Goal: Transaction & Acquisition: Purchase product/service

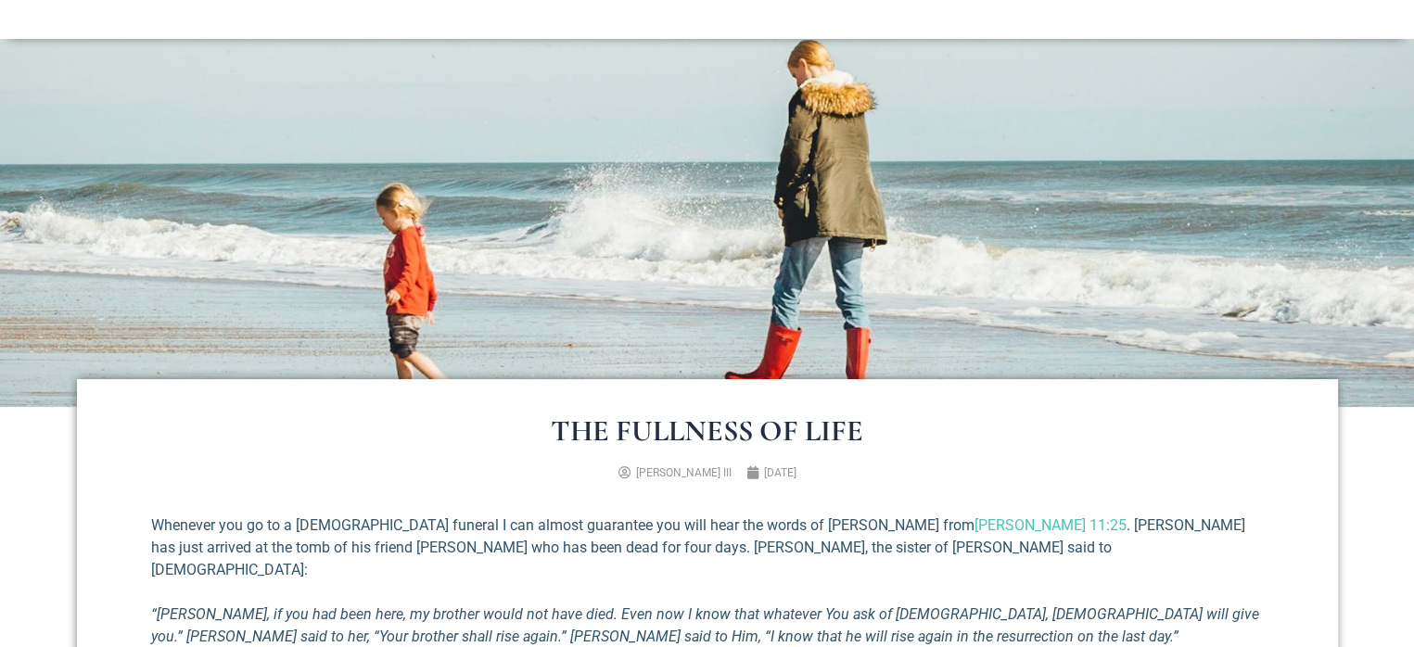
scroll to position [185, 0]
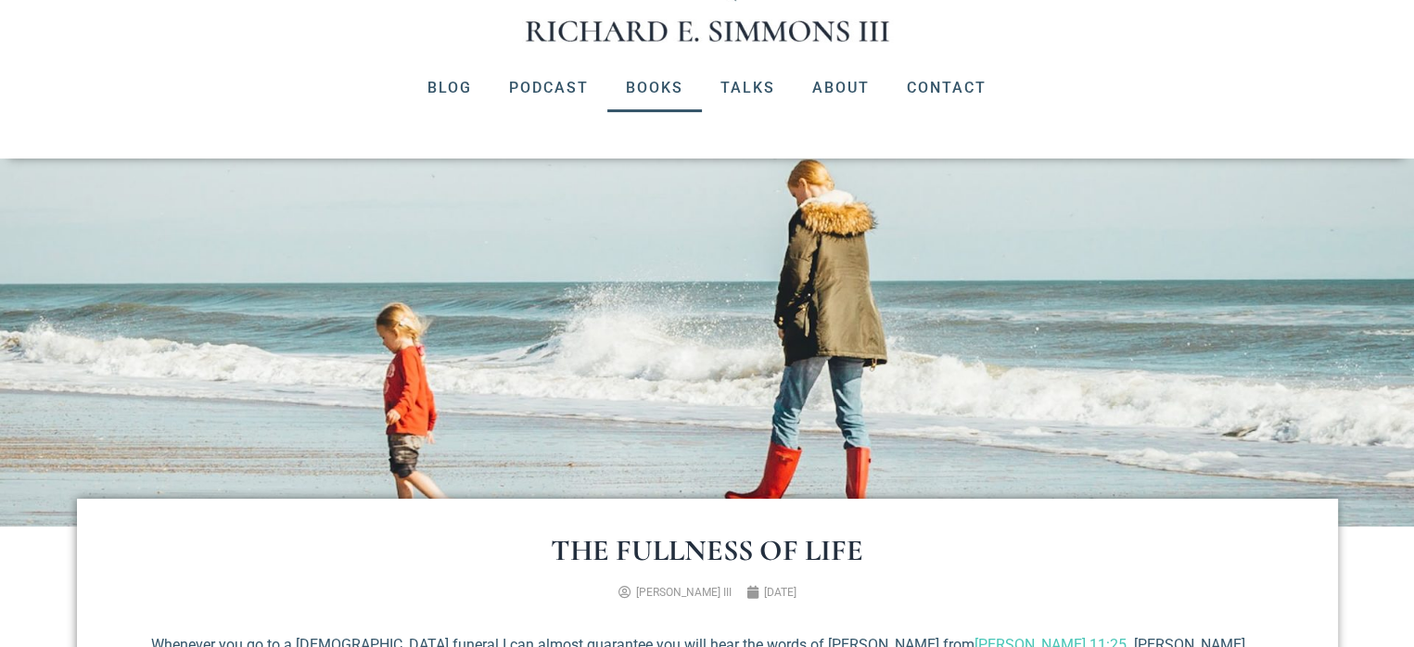
click at [656, 87] on link "Books" at bounding box center [654, 88] width 95 height 48
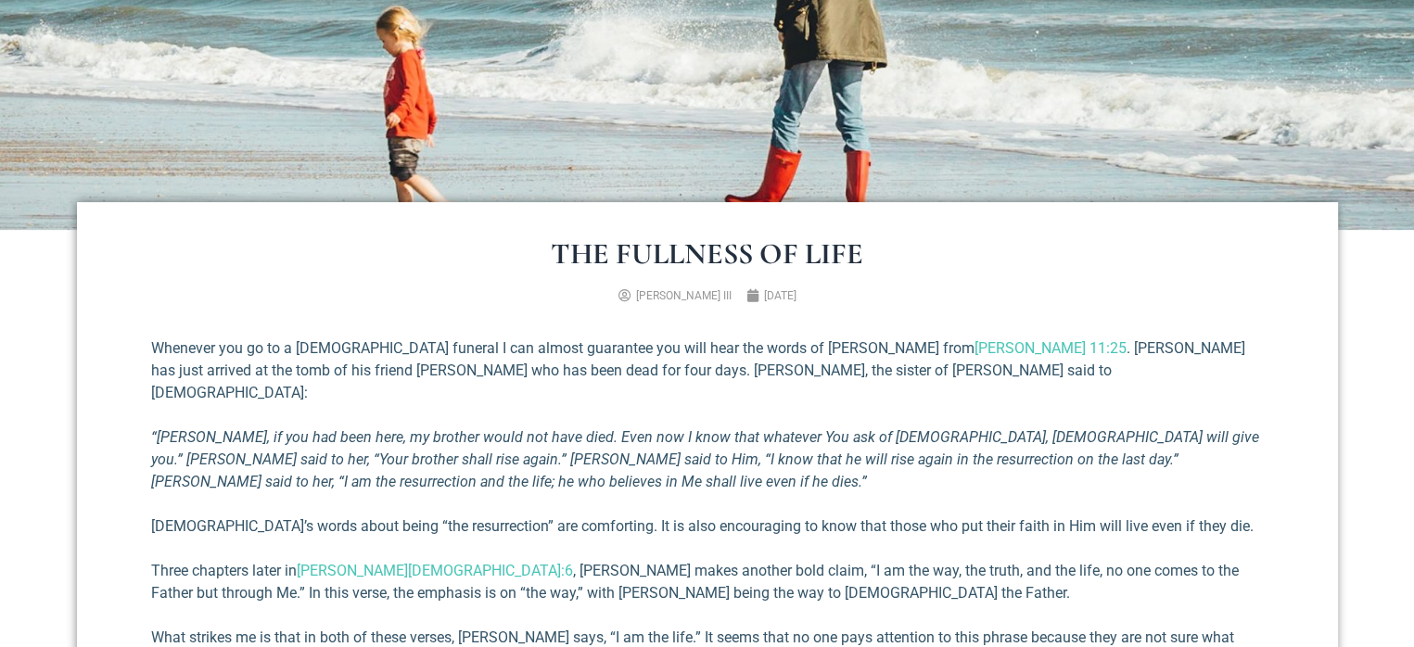
scroll to position [278, 0]
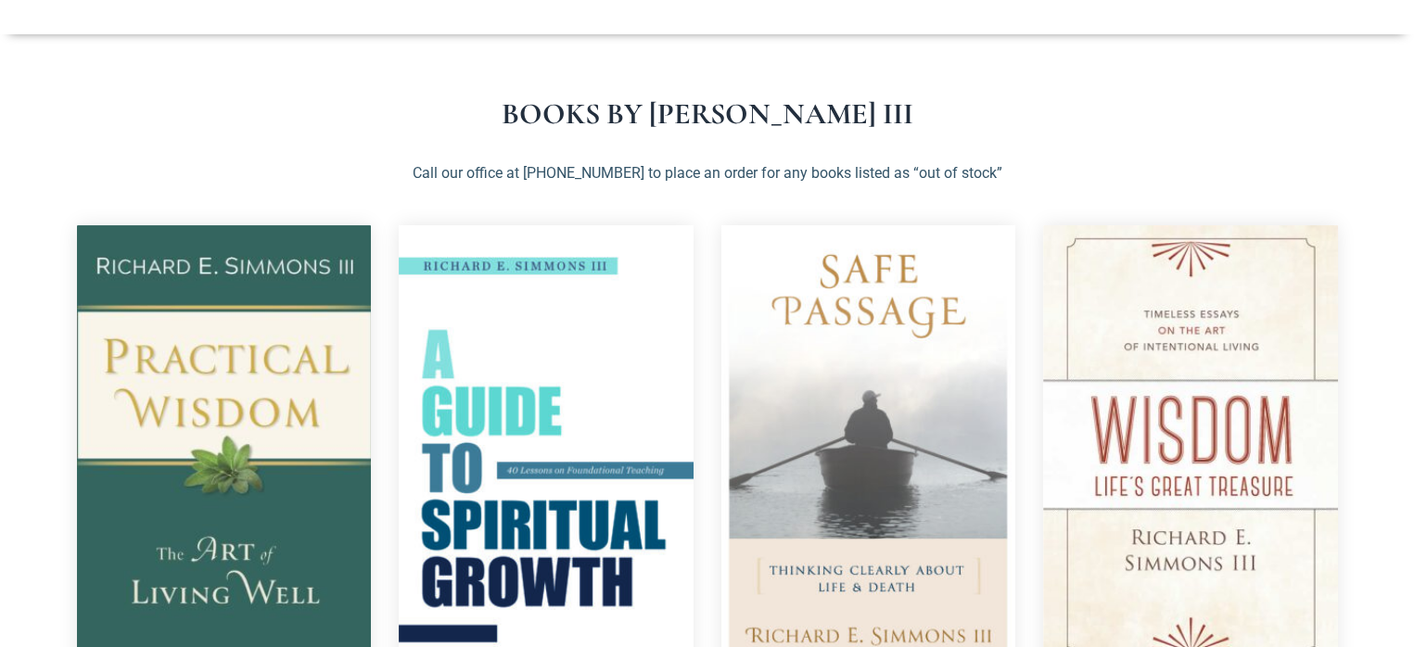
scroll to position [341, 0]
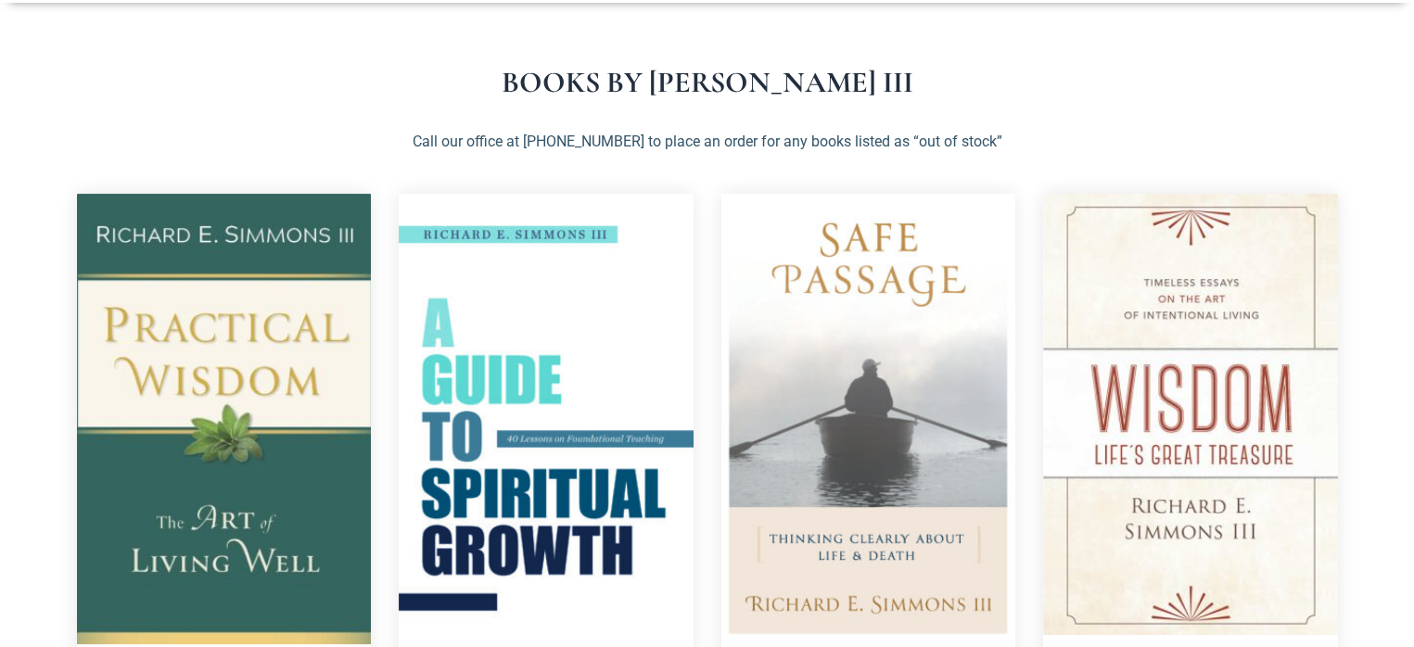
click at [230, 392] on img at bounding box center [224, 419] width 295 height 451
